Goal: Information Seeking & Learning: Understand process/instructions

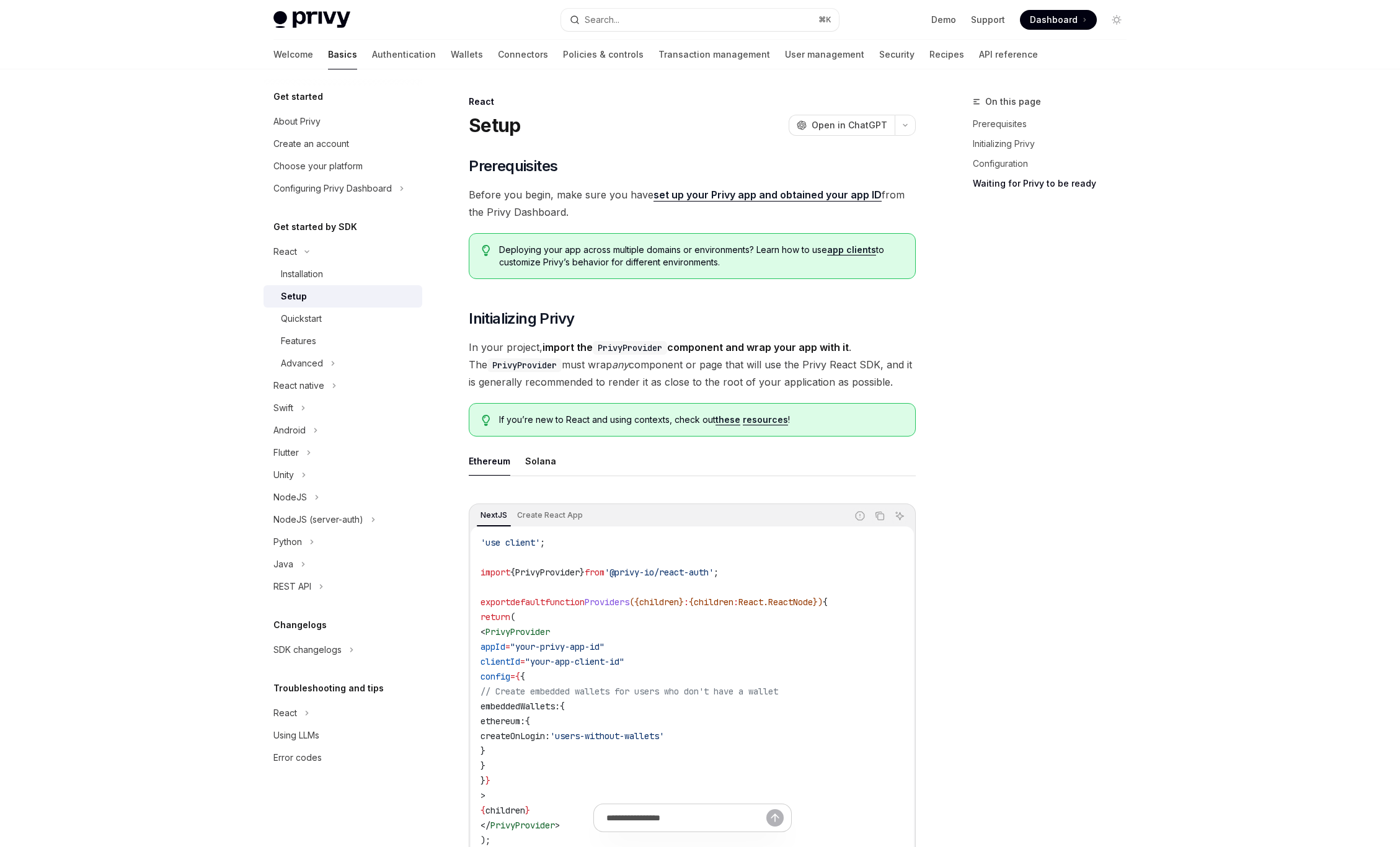
scroll to position [1191, 0]
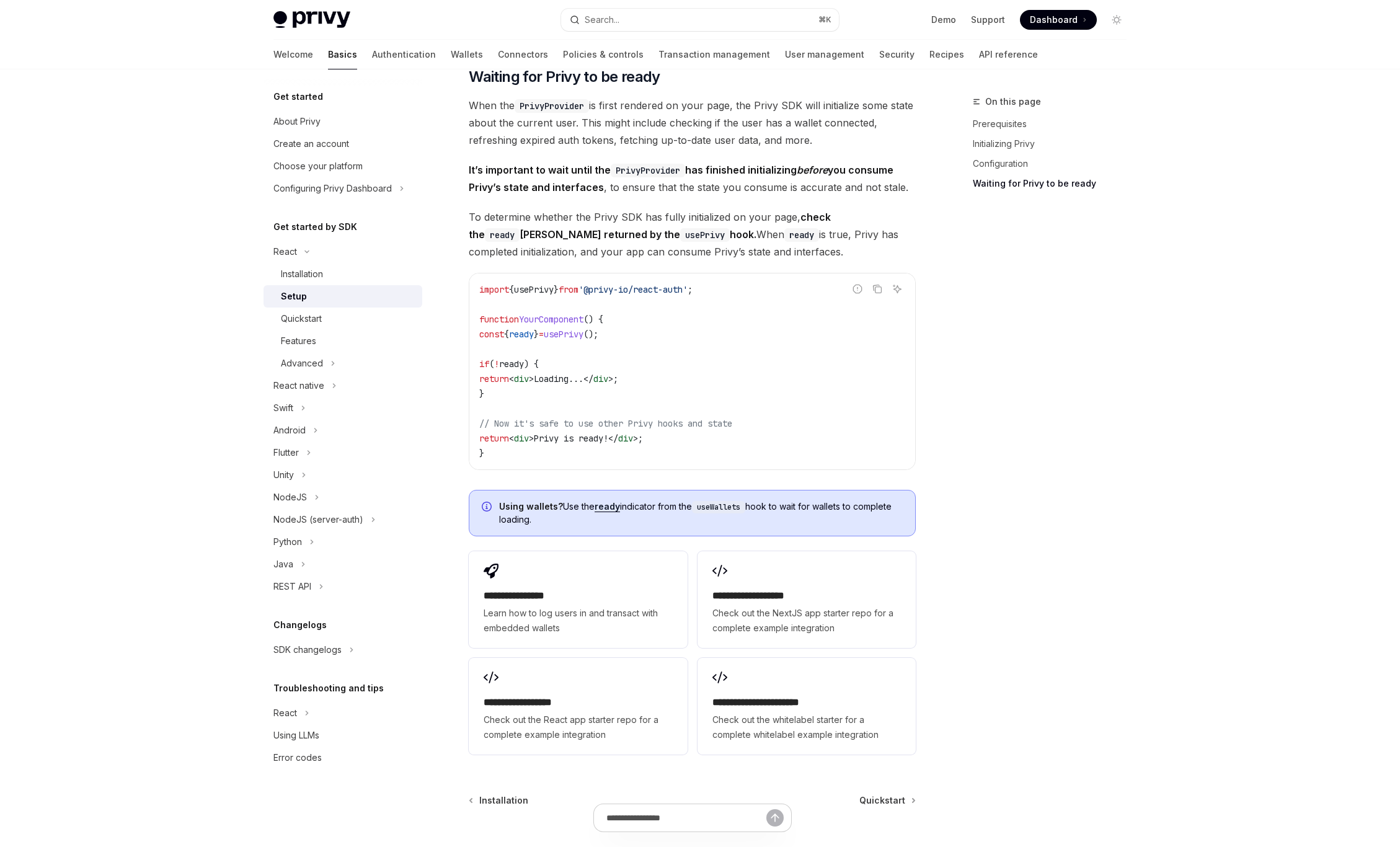
type textarea "*"
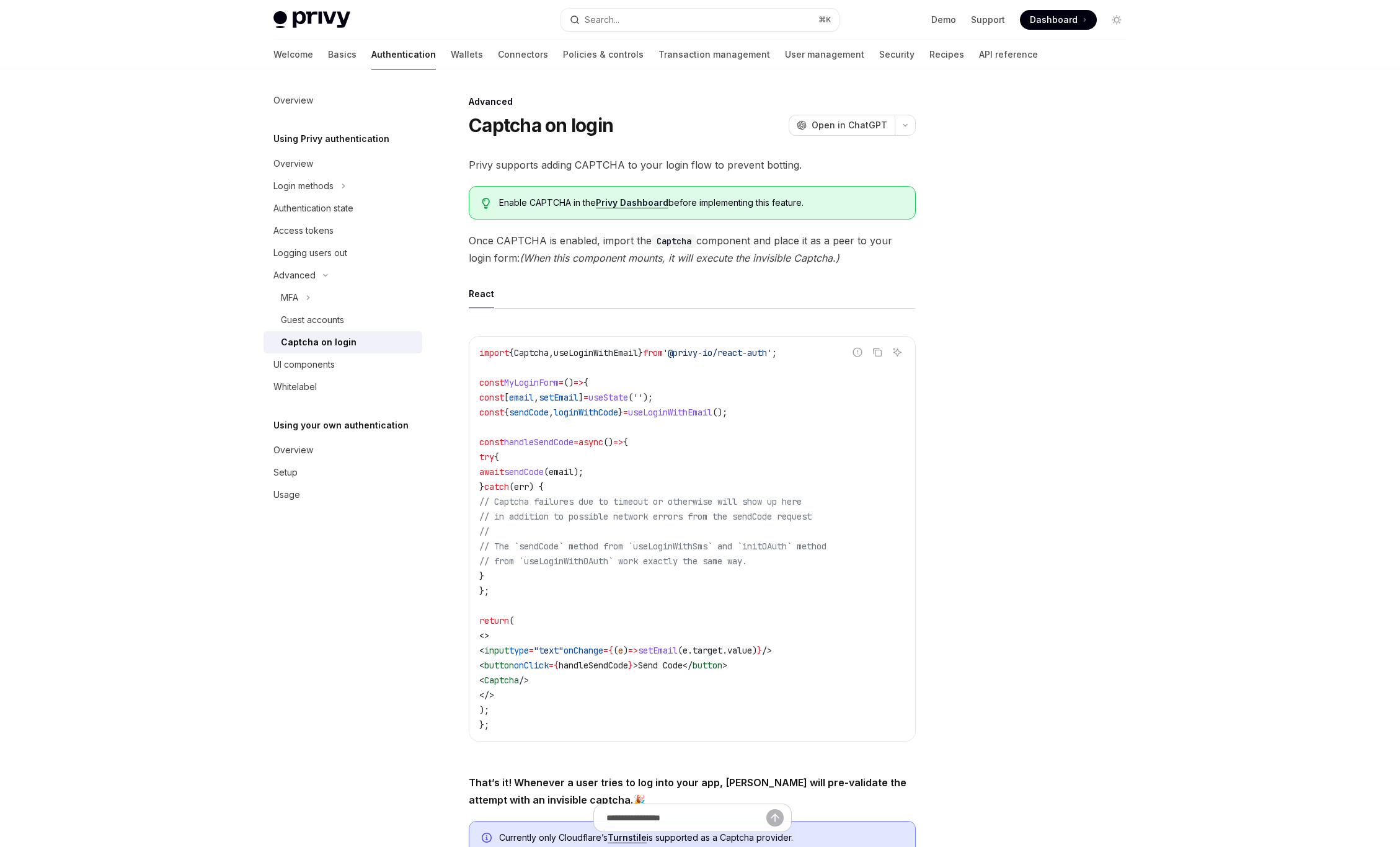
type textarea "*"
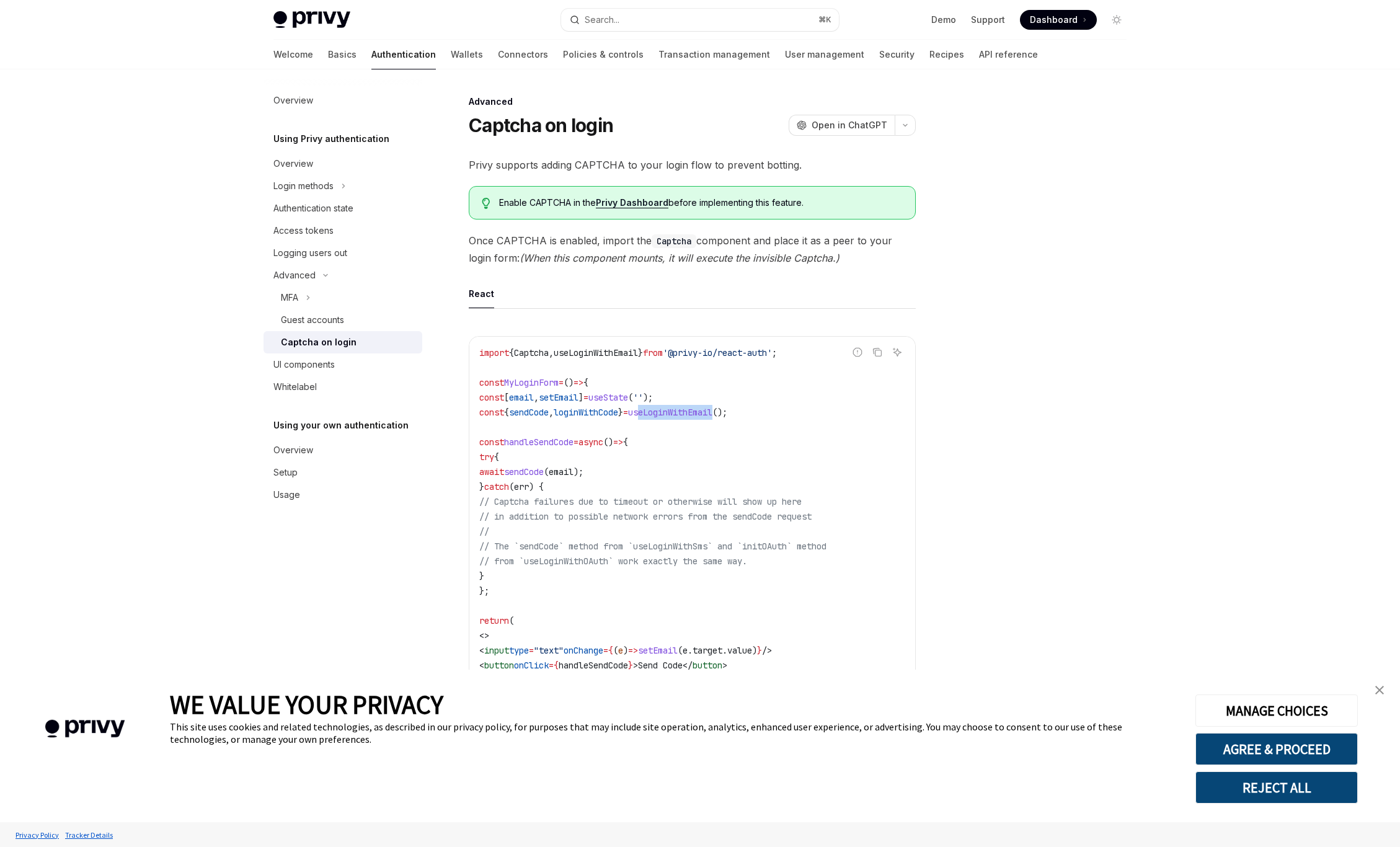
drag, startPoint x: 672, startPoint y: 413, endPoint x: 752, endPoint y: 409, distance: 80.1
click at [712, 409] on span "useLoginWithEmail" at bounding box center [670, 412] width 84 height 11
drag, startPoint x: 670, startPoint y: 416, endPoint x: 756, endPoint y: 412, distance: 86.1
click at [728, 412] on span "const { sendCode , loginWithCode } = useLoginWithEmail ();" at bounding box center [603, 412] width 248 height 11
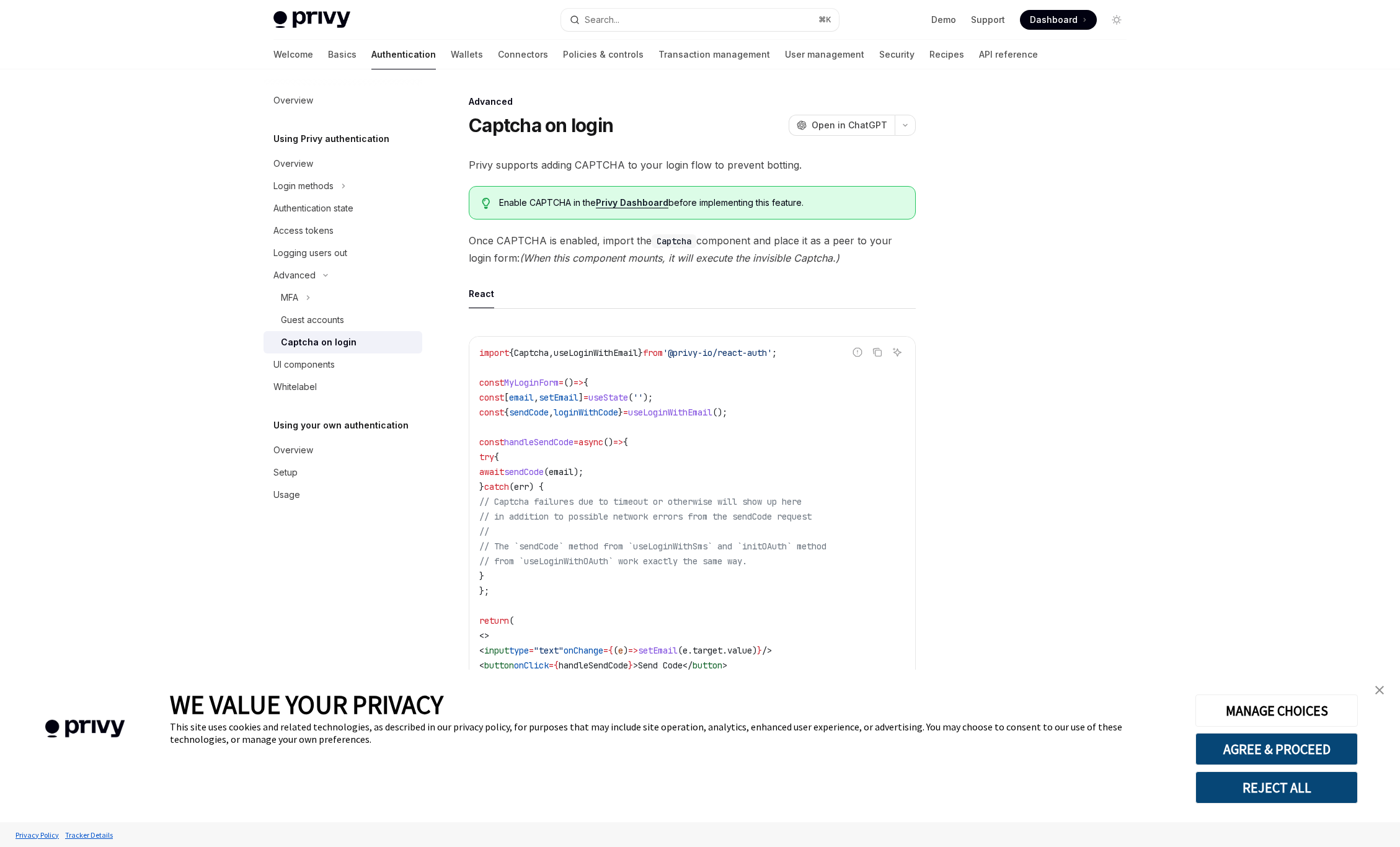
click at [728, 412] on span "();" at bounding box center [719, 412] width 14 height 11
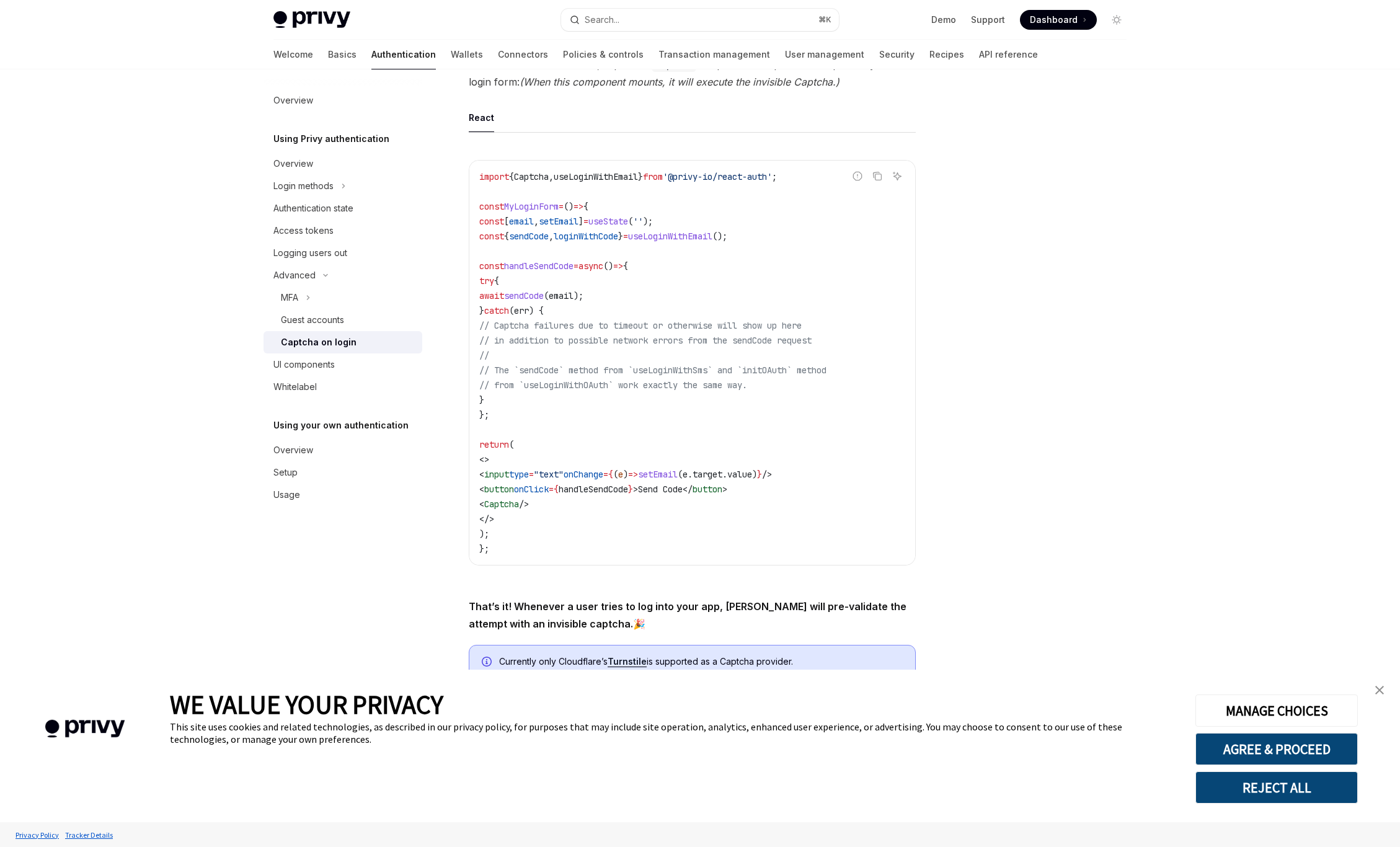
scroll to position [177, 0]
click at [544, 292] on span "sendCode" at bounding box center [524, 295] width 40 height 11
click at [687, 322] on span "// Captcha failures due to timeout or otherwise will show up here" at bounding box center [640, 325] width 323 height 11
click at [628, 490] on span "handleSendCode" at bounding box center [593, 488] width 70 height 11
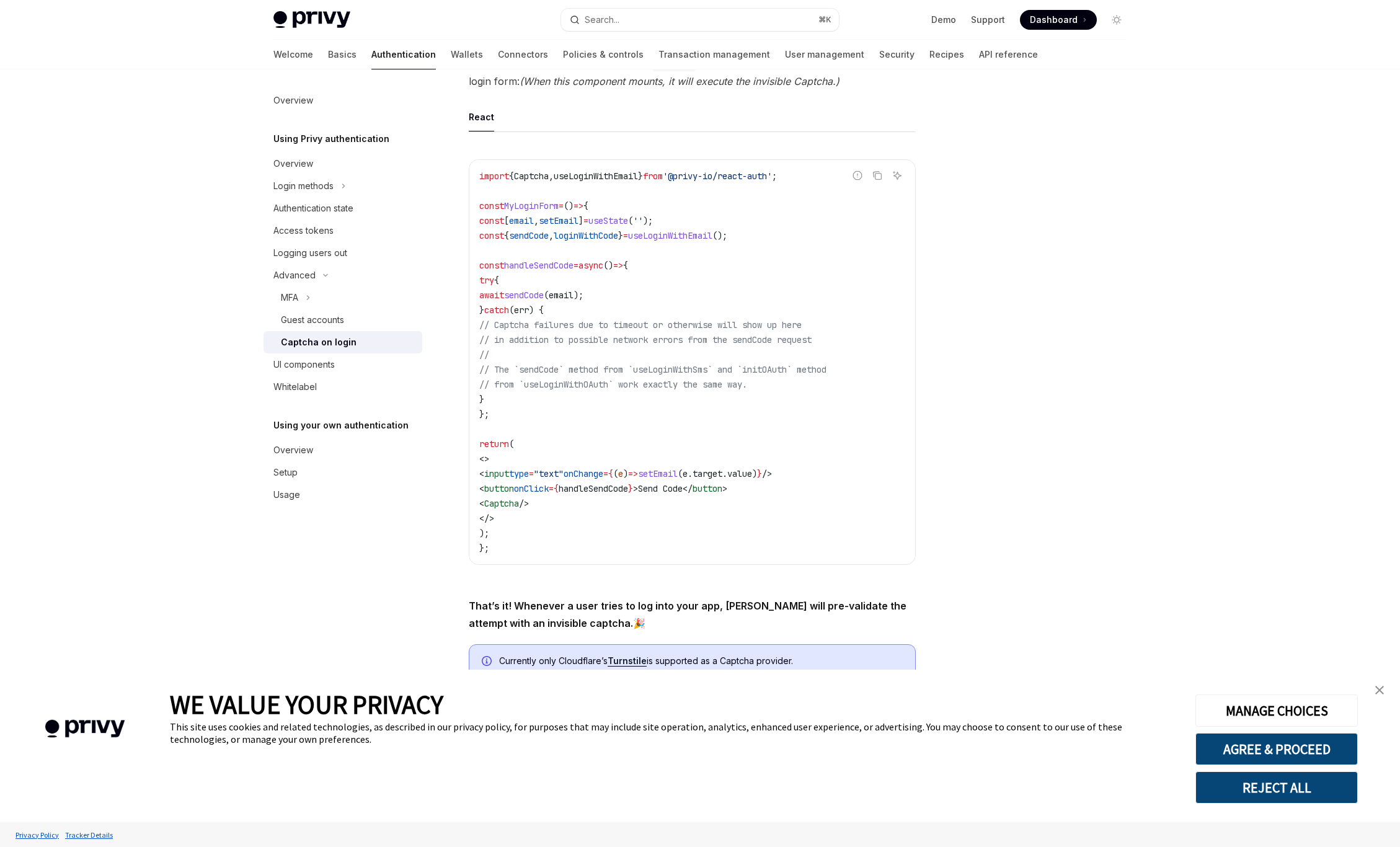
click at [628, 489] on span "handleSendCode" at bounding box center [593, 488] width 70 height 11
copy span "handleSendCode"
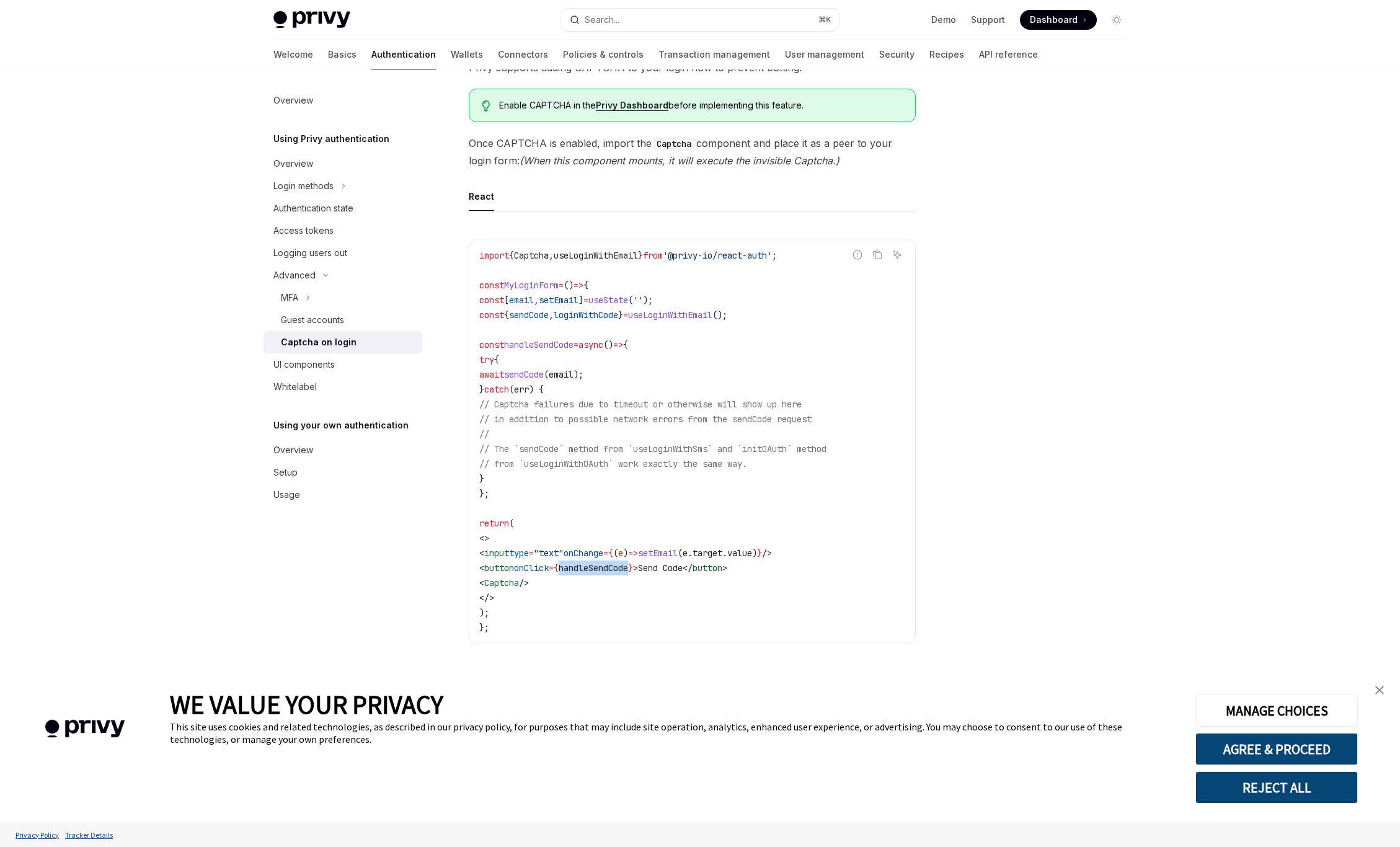
scroll to position [0, 0]
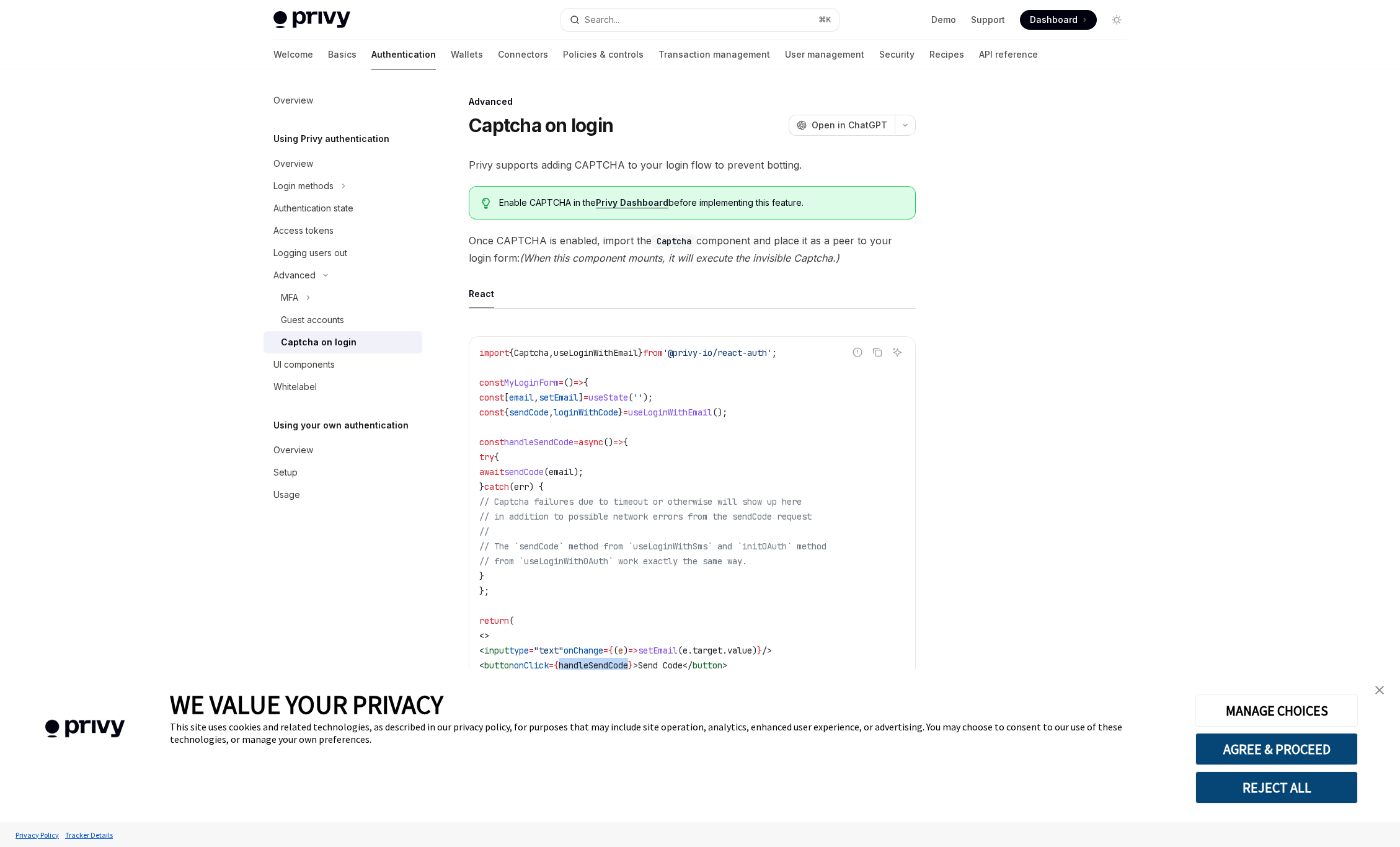
click at [657, 202] on link "Privy Dashboard" at bounding box center [632, 202] width 72 height 11
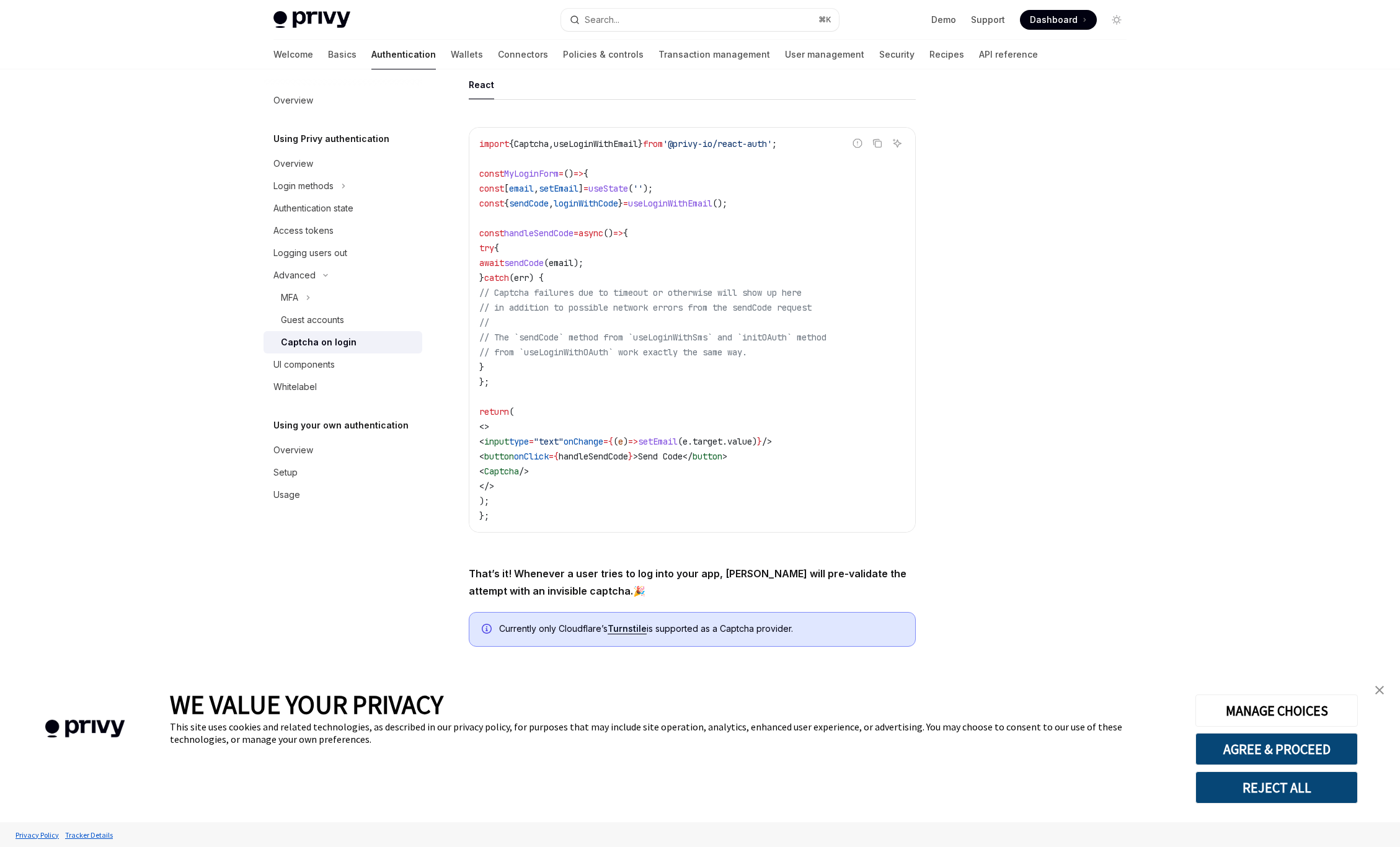
click at [614, 197] on code "import { Captcha , useLoginWithEmail } from '@privy-io/react-auth' ; const MyLo…" at bounding box center [691, 330] width 426 height 387
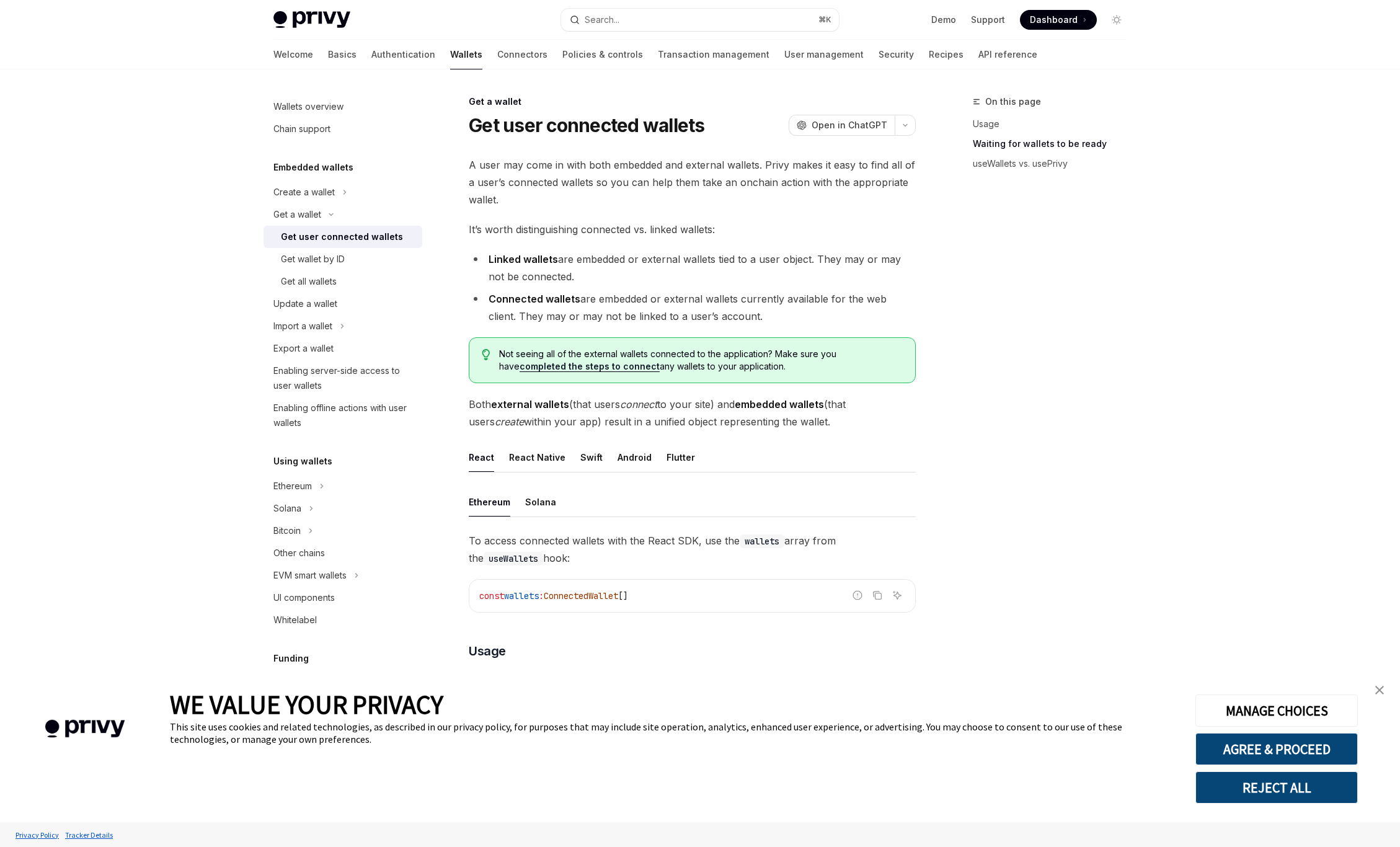
scroll to position [745, 0]
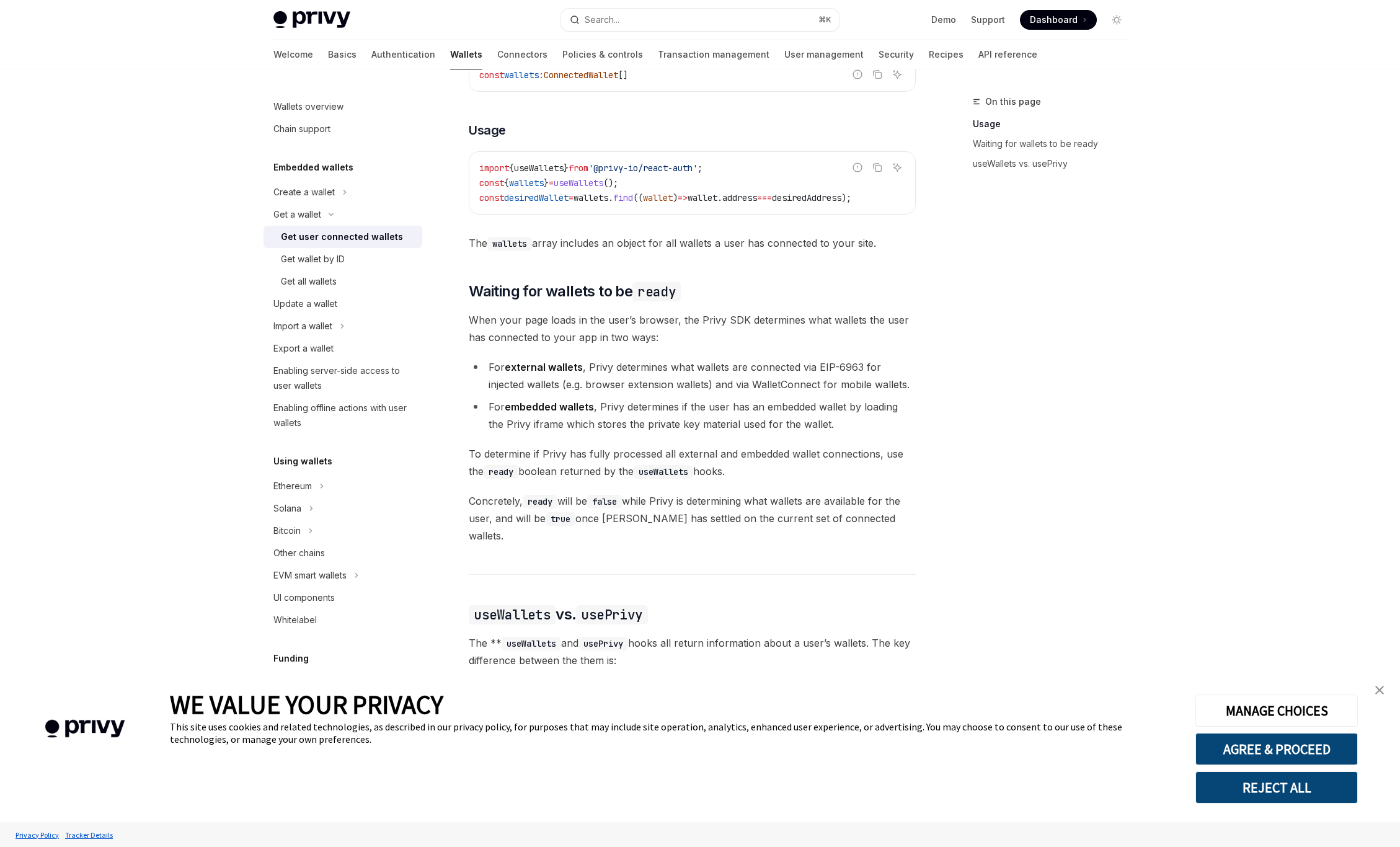
scroll to position [521, 0]
